Goal: Navigation & Orientation: Find specific page/section

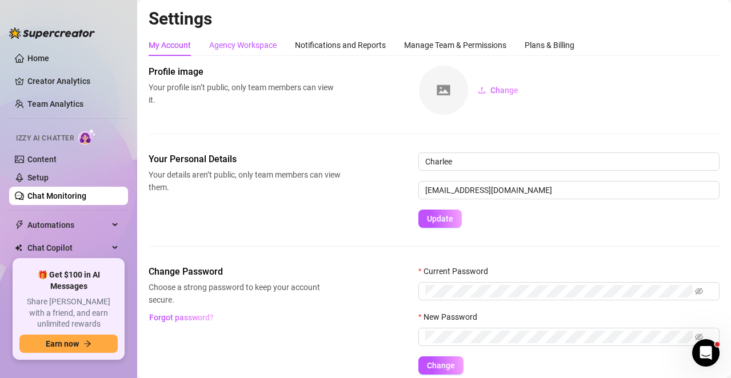
click at [262, 44] on div "Agency Workspace" at bounding box center [242, 45] width 67 height 13
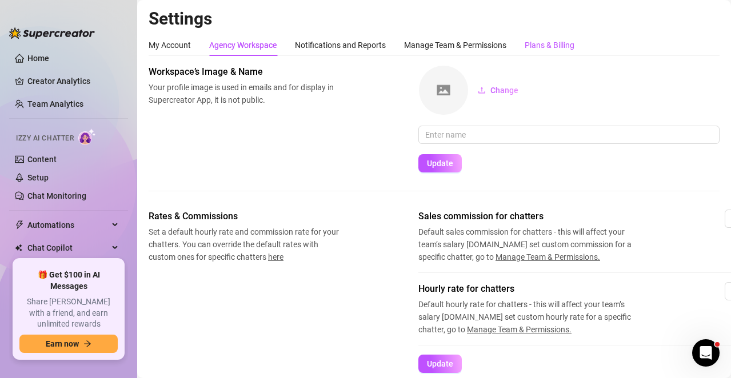
click at [550, 42] on div "Plans & Billing" at bounding box center [550, 45] width 50 height 13
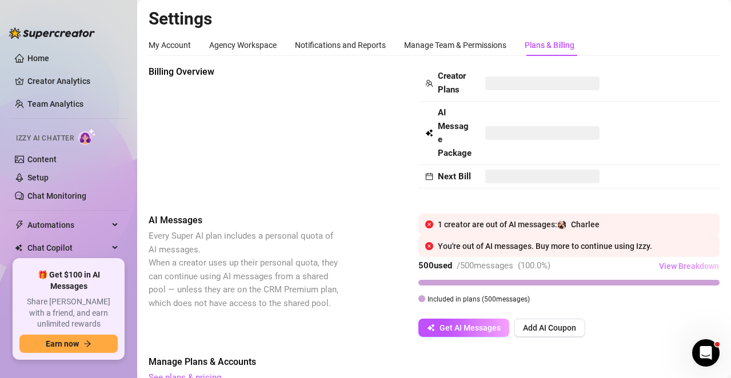
click at [659, 271] on span "View Breakdown" at bounding box center [689, 266] width 60 height 9
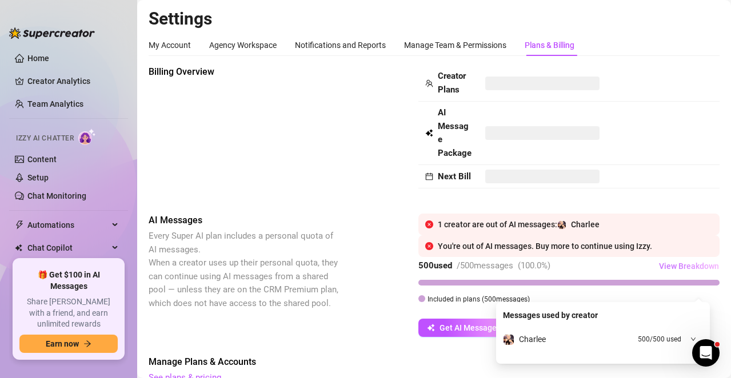
click at [684, 271] on span "View Breakdown" at bounding box center [689, 266] width 60 height 9
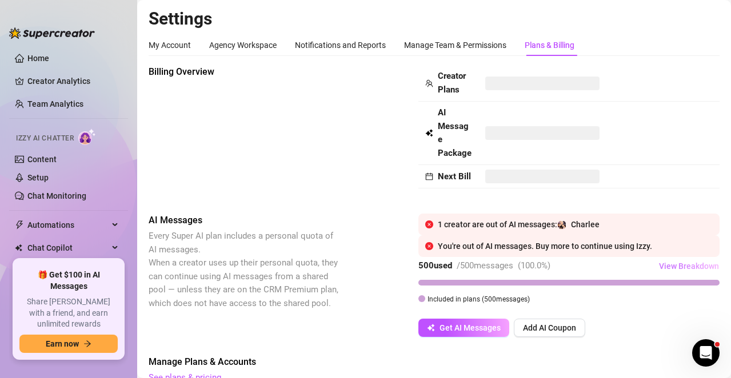
click at [684, 271] on span "View Breakdown" at bounding box center [689, 266] width 60 height 9
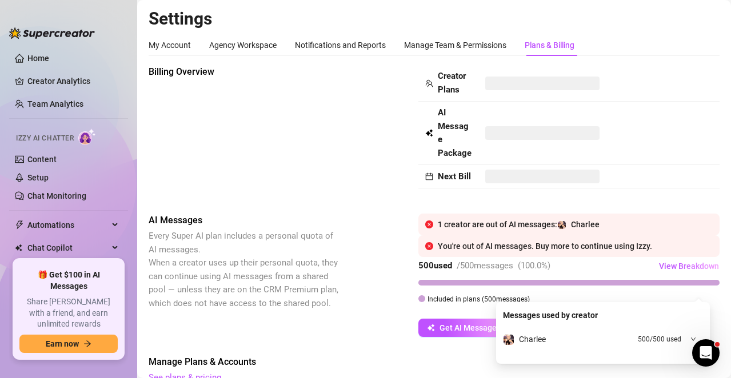
click at [666, 341] on span "500 / 500 used" at bounding box center [659, 339] width 43 height 11
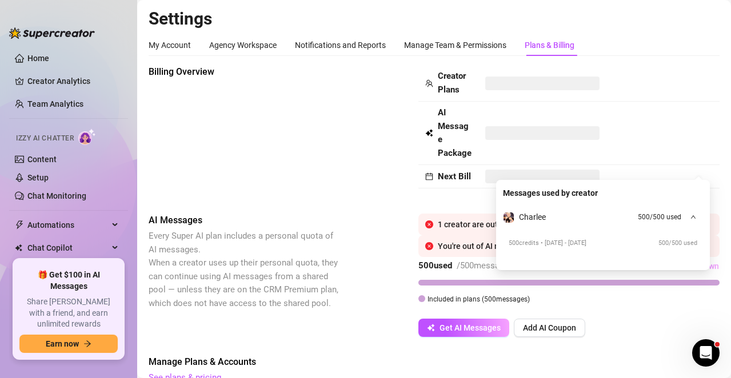
click at [654, 242] on div "500 credits • [DATE] - [DATE] 500 / 500 used" at bounding box center [603, 243] width 189 height 10
click at [682, 220] on div "Charlee 500 / 500 used" at bounding box center [603, 217] width 200 height 22
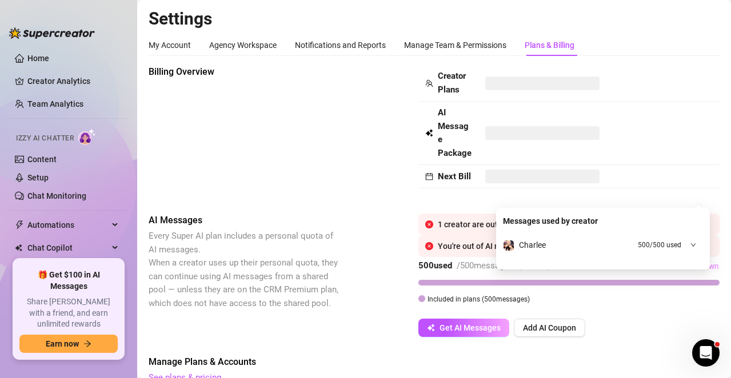
click at [658, 246] on span "500 / 500 used" at bounding box center [659, 245] width 43 height 11
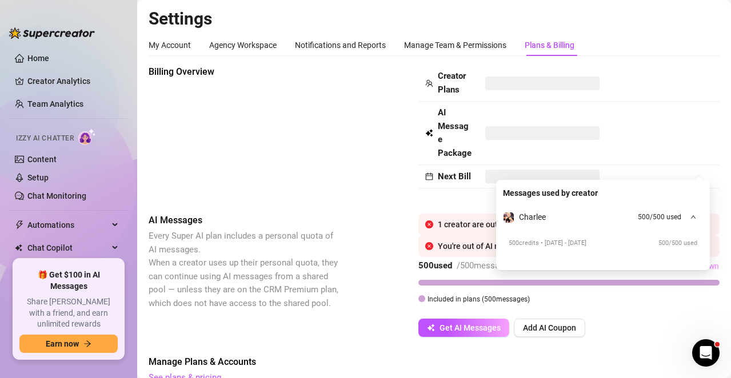
click at [527, 214] on span "Charlee" at bounding box center [532, 217] width 27 height 9
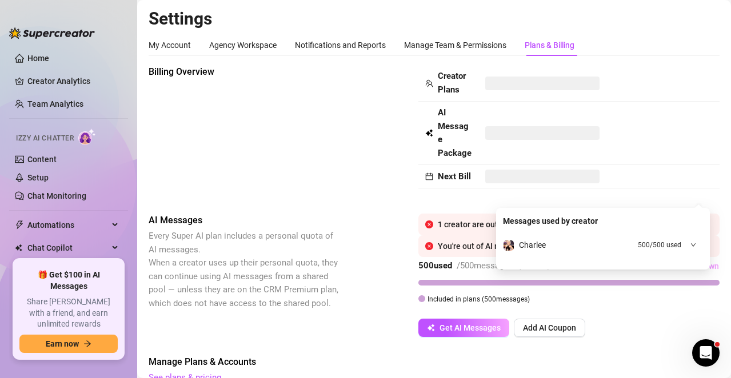
click at [358, 196] on div "Billing Overview Creator Plans AI Message Package Next Bill" at bounding box center [434, 130] width 571 height 130
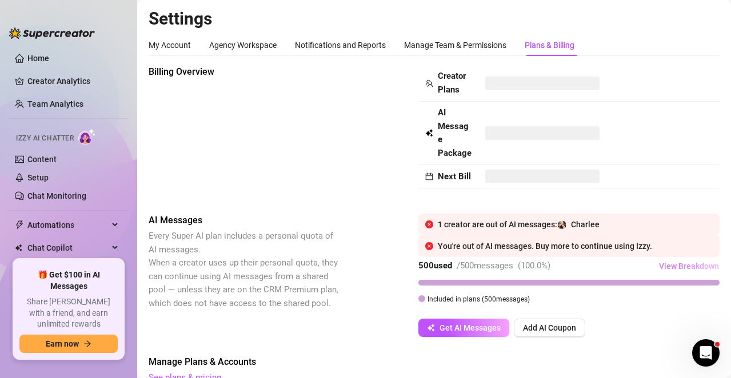
click at [666, 271] on span "View Breakdown" at bounding box center [689, 266] width 60 height 9
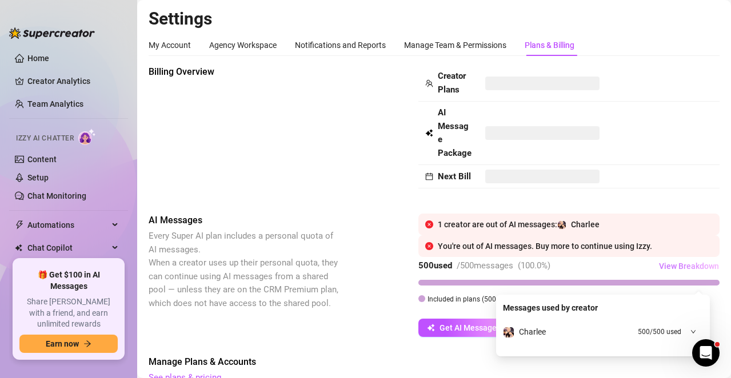
scroll to position [172, 0]
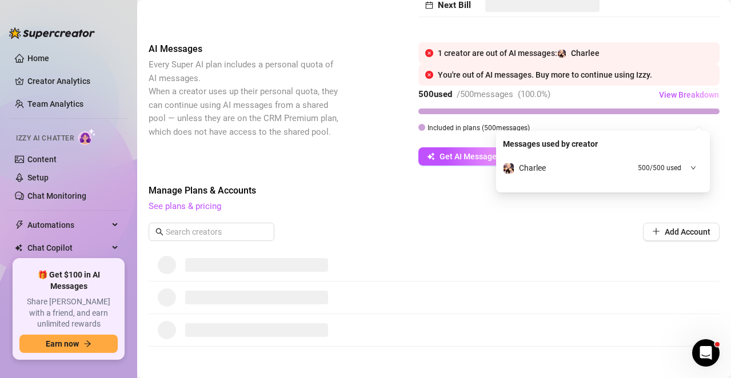
click at [665, 159] on div "Charlee 500 / 500 used" at bounding box center [603, 168] width 200 height 22
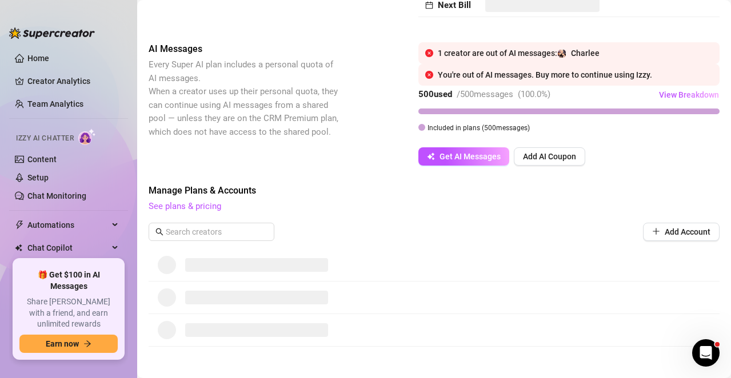
click at [416, 214] on span "See plans & pricing" at bounding box center [434, 207] width 571 height 14
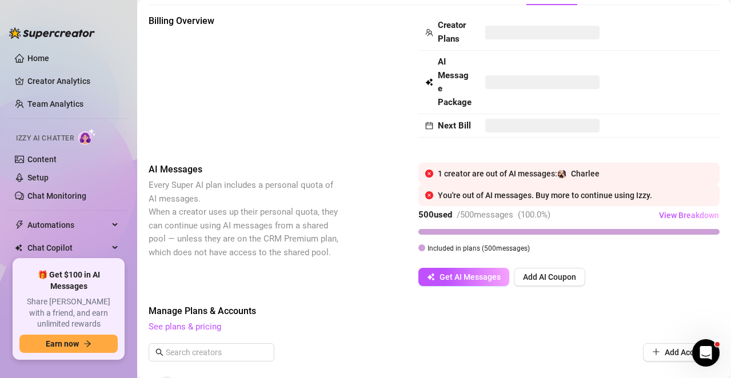
scroll to position [0, 0]
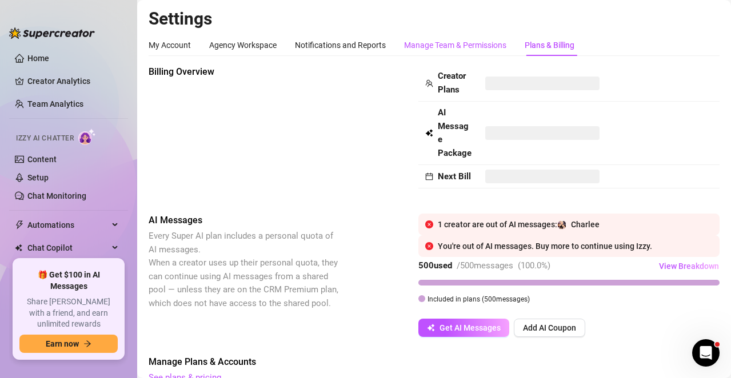
click at [462, 47] on div "Manage Team & Permissions" at bounding box center [455, 45] width 102 height 13
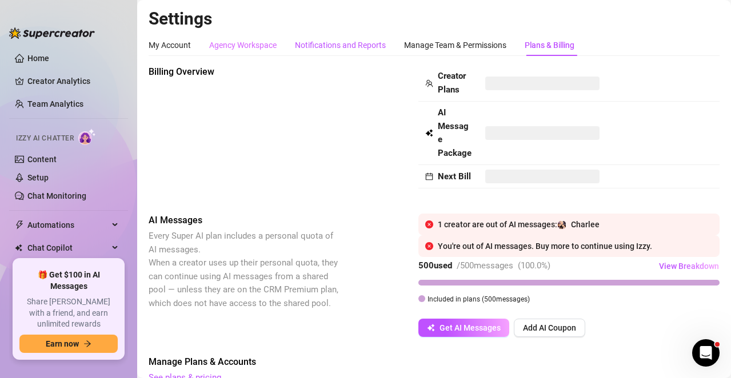
click at [370, 46] on div "Notifications and Reports" at bounding box center [340, 45] width 91 height 13
click at [222, 42] on div "Agency Workspace" at bounding box center [242, 45] width 67 height 13
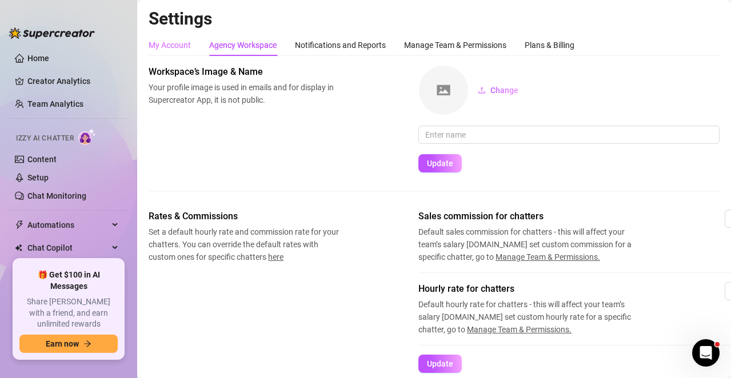
click at [164, 38] on div "My Account" at bounding box center [170, 45] width 42 height 22
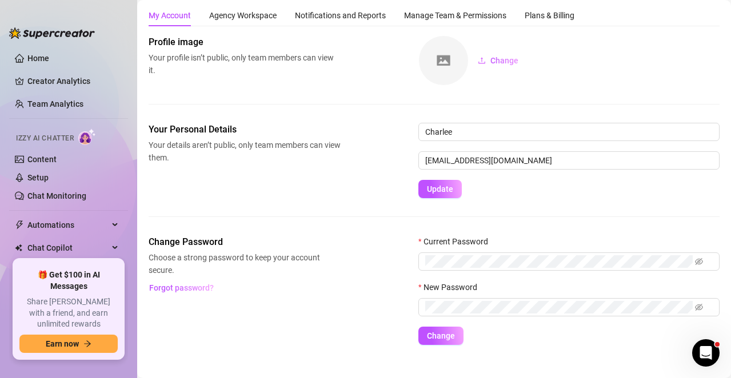
scroll to position [46, 0]
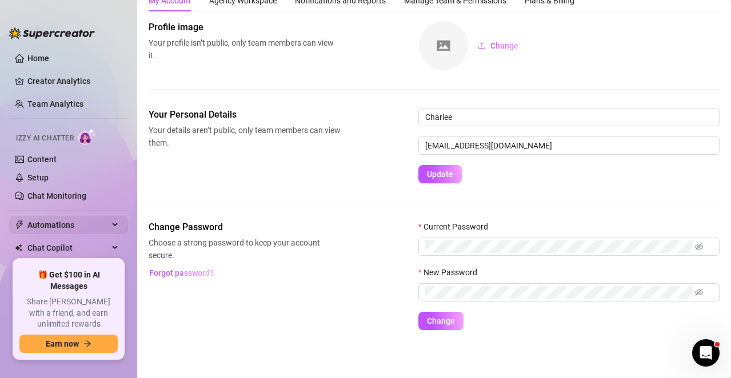
click at [46, 222] on span "Automations" at bounding box center [67, 225] width 81 height 18
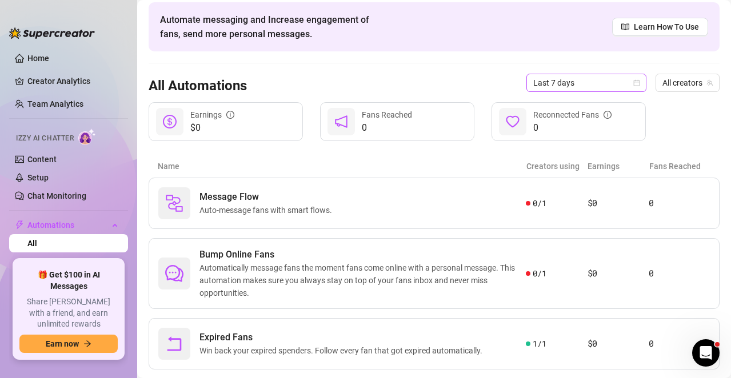
click at [592, 84] on span "Last 7 days" at bounding box center [586, 82] width 106 height 17
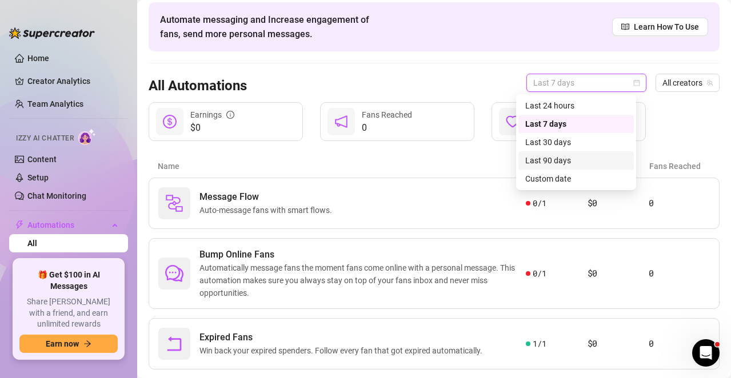
click at [540, 161] on div "Last 90 days" at bounding box center [576, 160] width 102 height 13
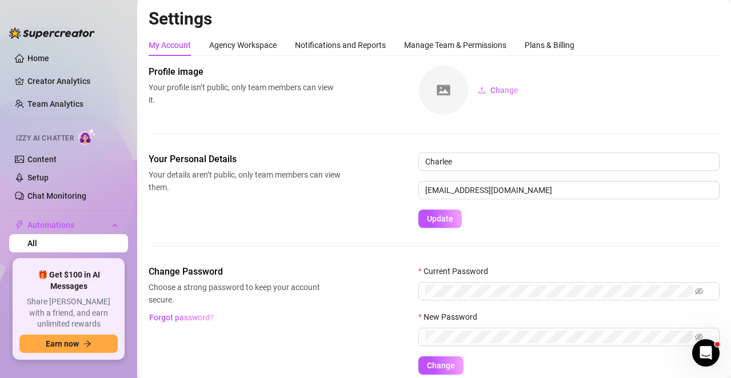
click at [444, 80] on img at bounding box center [443, 90] width 49 height 49
click at [504, 93] on span "Change" at bounding box center [505, 90] width 28 height 9
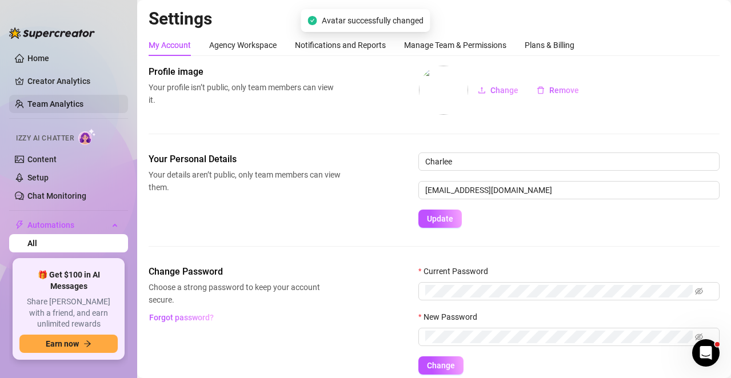
click at [42, 101] on link "Team Analytics" at bounding box center [55, 103] width 56 height 9
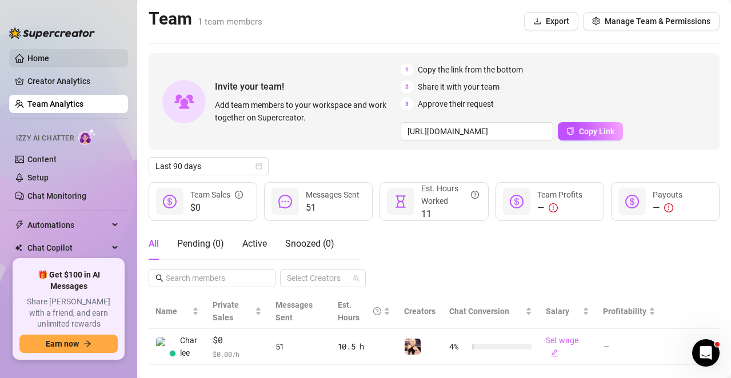
click at [40, 58] on link "Home" at bounding box center [38, 58] width 22 height 9
